Goal: Information Seeking & Learning: Learn about a topic

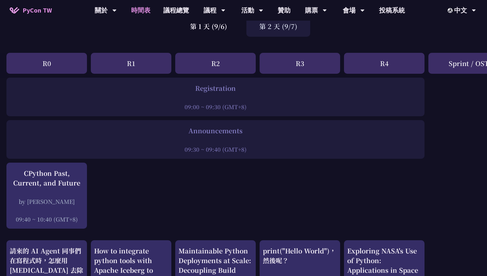
scroll to position [126, 0]
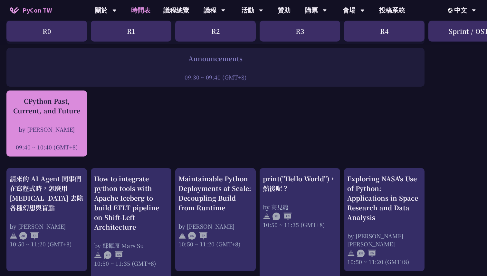
click at [78, 116] on div "CPython Past, Current, and Future by [PERSON_NAME] 09:40 ~ 10:40 (GMT+8)" at bounding box center [47, 123] width 74 height 55
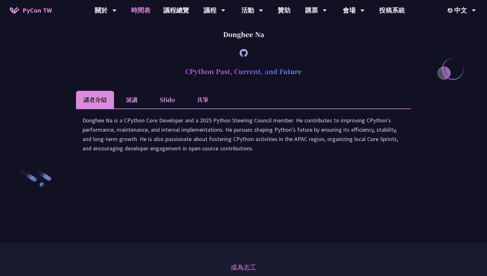
scroll to position [126, 0]
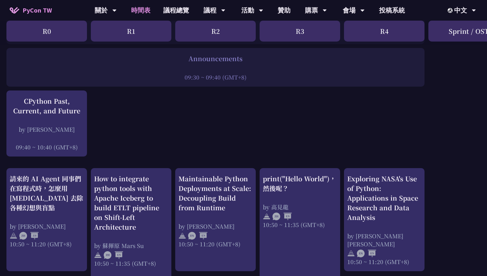
click at [141, 12] on link "時間表" at bounding box center [141, 10] width 32 height 21
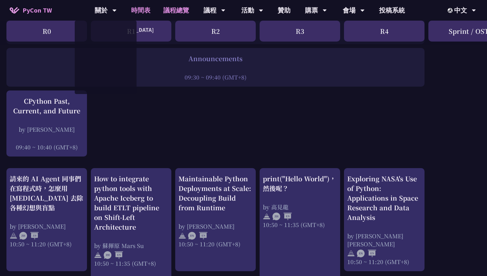
click at [164, 7] on link "議程總覽" at bounding box center [176, 10] width 39 height 21
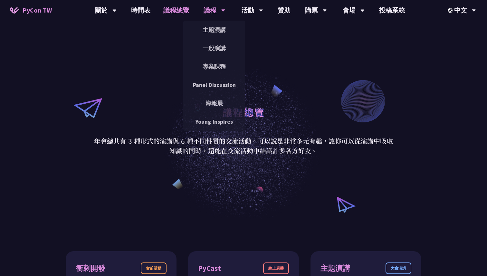
click at [215, 13] on div "議程" at bounding box center [214, 10] width 22 height 21
click at [211, 32] on link "主題演講" at bounding box center [214, 29] width 62 height 15
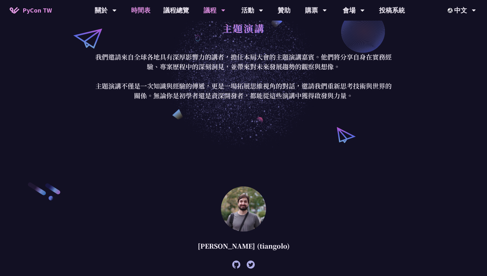
scroll to position [33, 0]
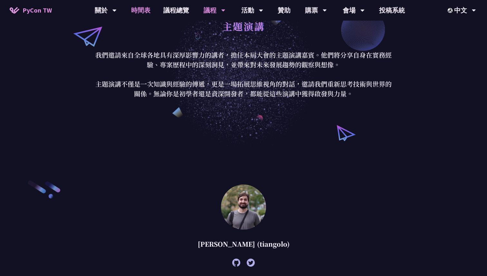
click at [144, 11] on link "時間表" at bounding box center [141, 10] width 32 height 21
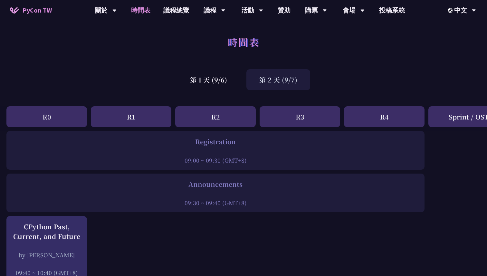
click at [210, 91] on div "第 1 天 (9/6) 第 2 天 (9/7)" at bounding box center [243, 79] width 487 height 27
click at [210, 84] on div "第 1 天 (9/6)" at bounding box center [208, 79] width 63 height 21
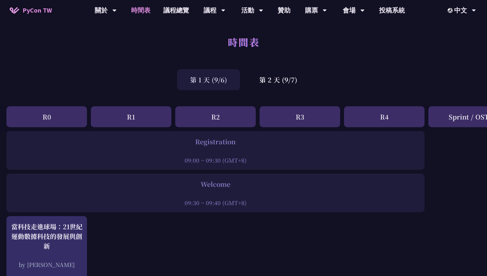
click at [272, 141] on div "Registration" at bounding box center [215, 142] width 411 height 10
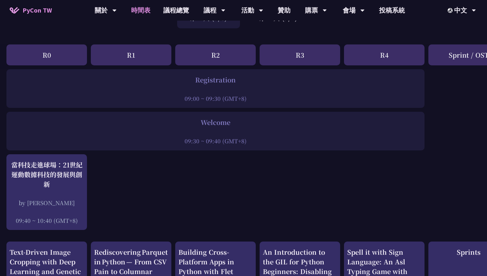
scroll to position [185, 0]
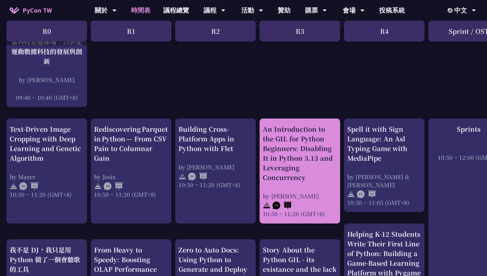
click at [295, 189] on div "An Introduction to the GIL for Python Beginners: Disabling It in Python 3.13 an…" at bounding box center [300, 170] width 74 height 93
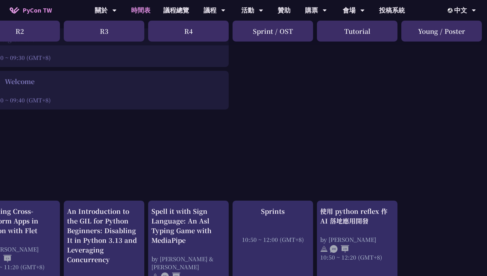
scroll to position [103, 197]
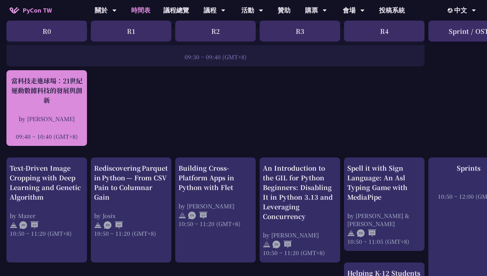
scroll to position [135, 0]
